Goal: Task Accomplishment & Management: Use online tool/utility

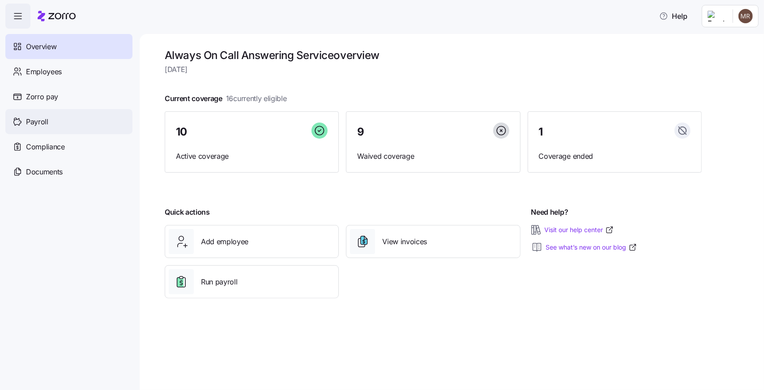
click at [45, 128] on span "Payroll" at bounding box center [37, 121] width 22 height 11
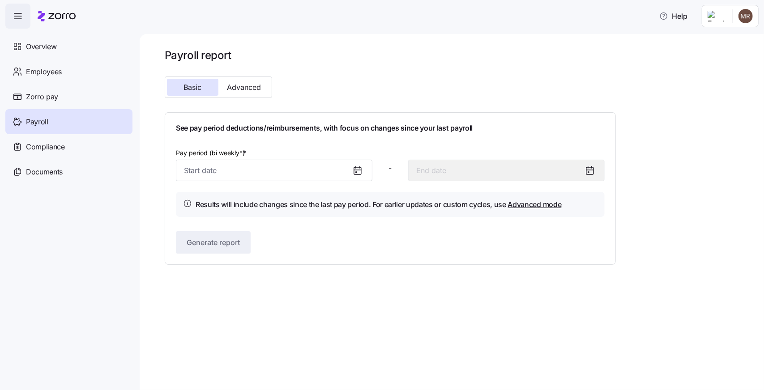
click at [363, 176] on icon at bounding box center [357, 170] width 11 height 11
click at [247, 181] on input "Pay period (bi weekly*) *" at bounding box center [274, 170] width 196 height 21
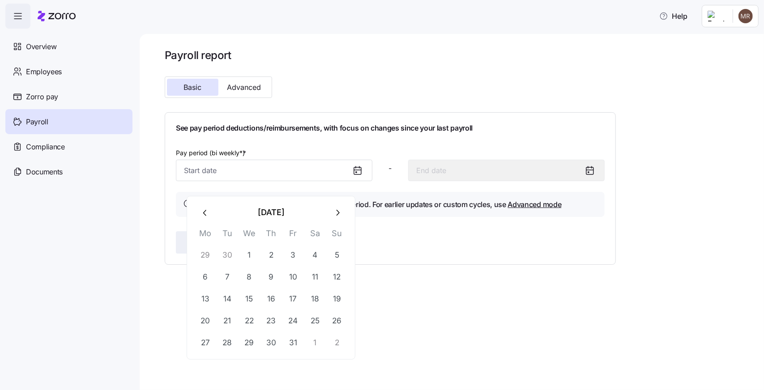
click at [206, 213] on icon "button" at bounding box center [205, 213] width 10 height 10
click at [228, 325] on button "23" at bounding box center [227, 321] width 21 height 21
type input "September 23, 2025"
type input "October 6, 2025"
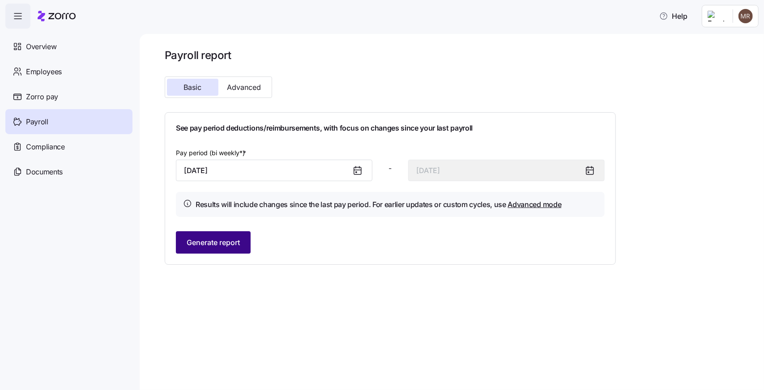
click at [239, 248] on span "Generate report" at bounding box center [213, 242] width 53 height 11
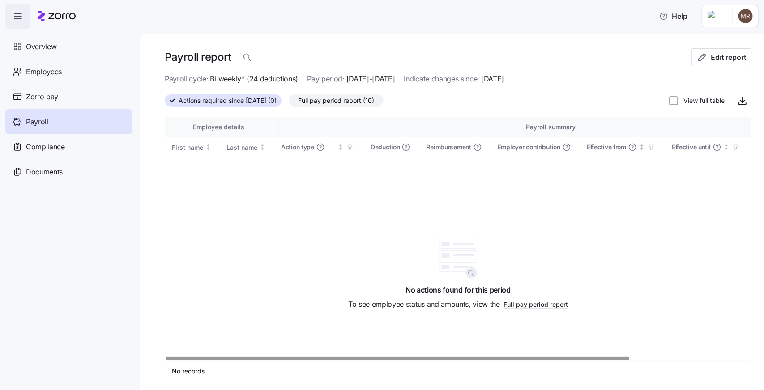
click at [374, 107] on span "Full pay period report (10)" at bounding box center [336, 101] width 76 height 12
click at [289, 103] on input "Full pay period report (10)" at bounding box center [289, 103] width 0 height 0
